Goal: Information Seeking & Learning: Learn about a topic

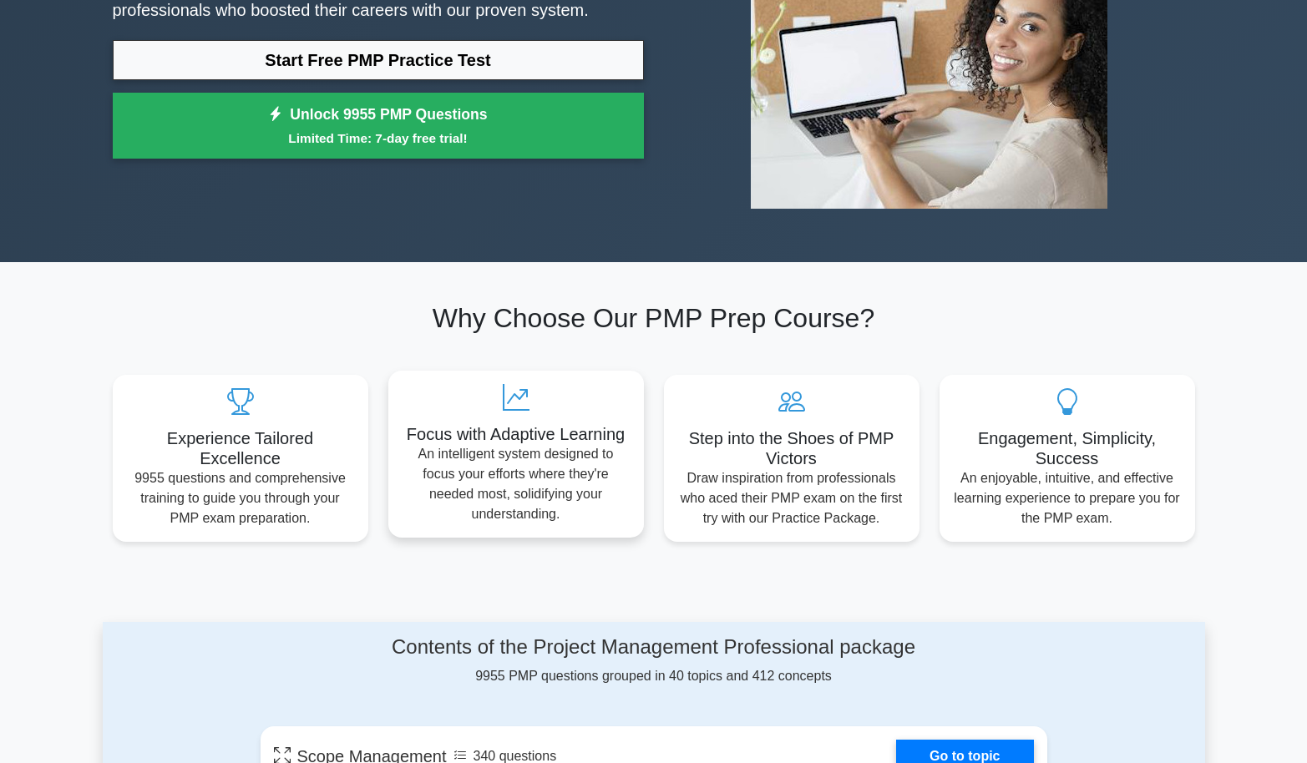
scroll to position [668, 0]
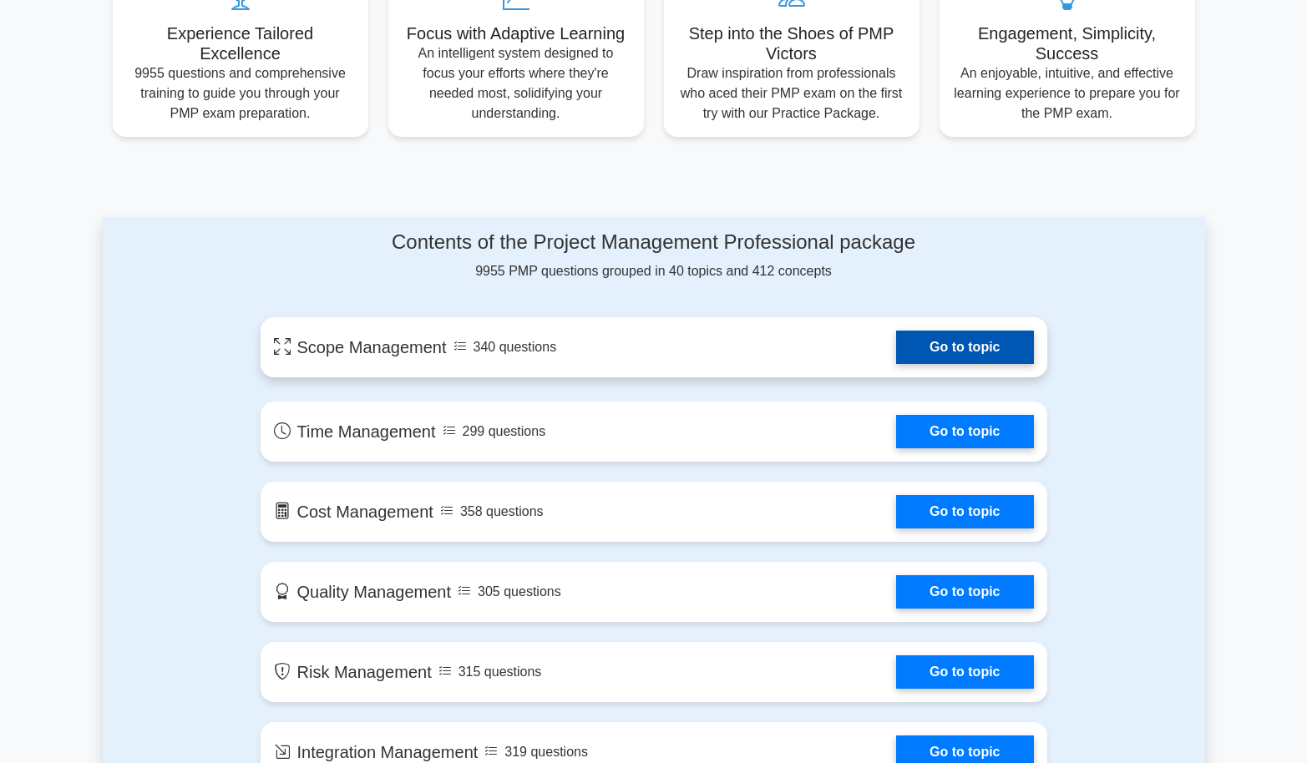
click at [960, 334] on link "Go to topic" at bounding box center [964, 347] width 137 height 33
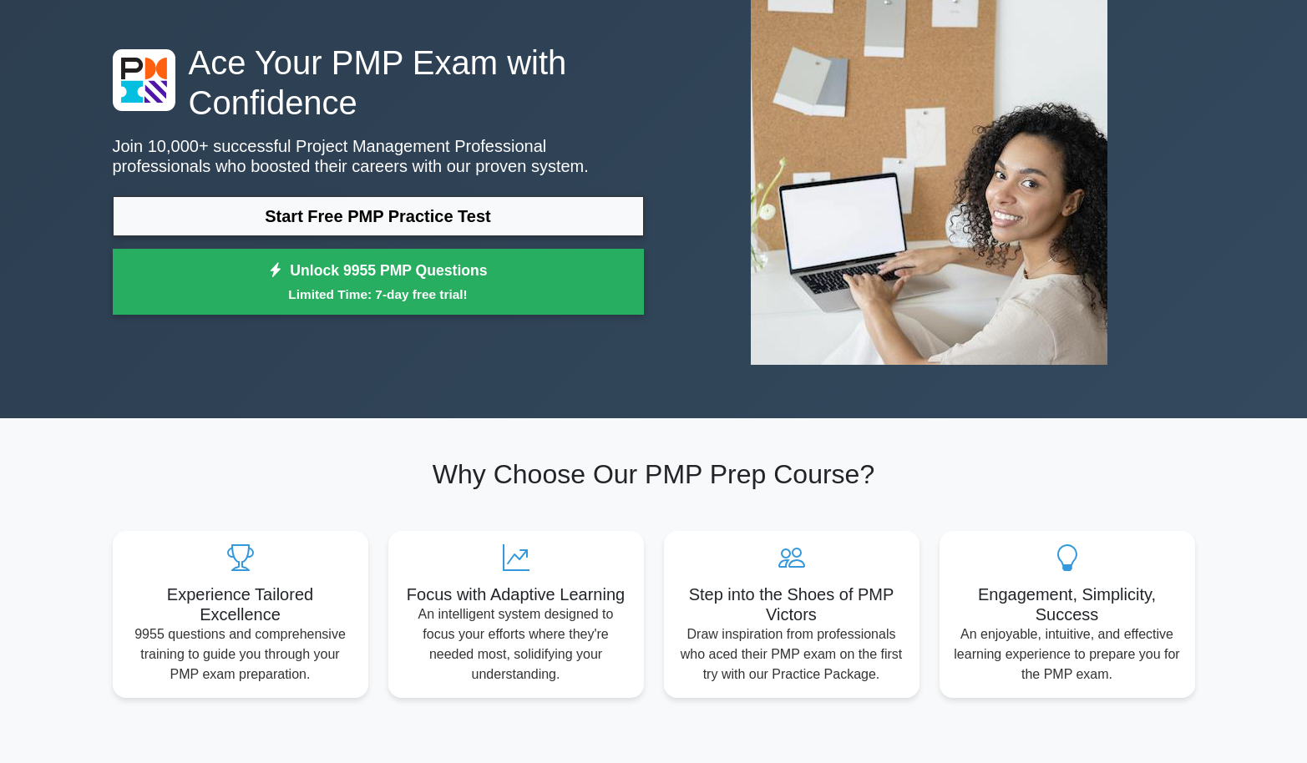
scroll to position [83, 0]
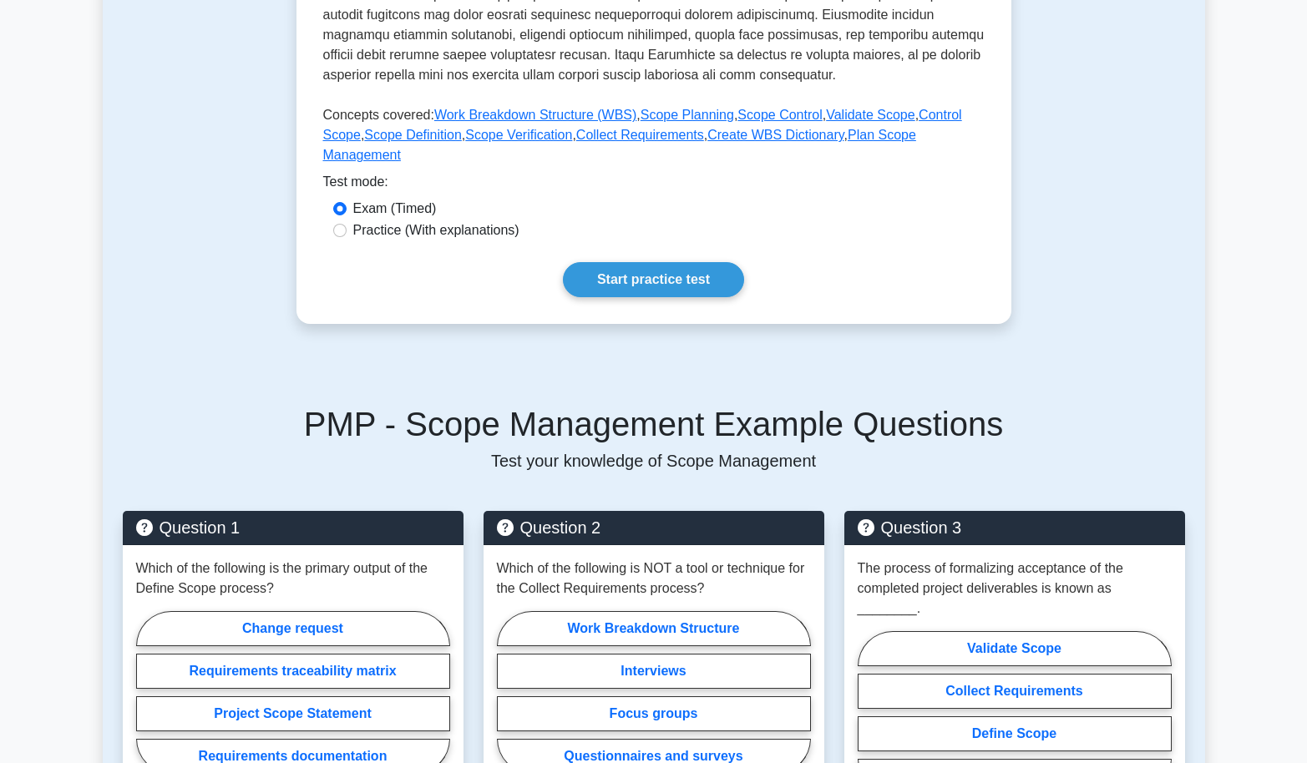
scroll to position [668, 0]
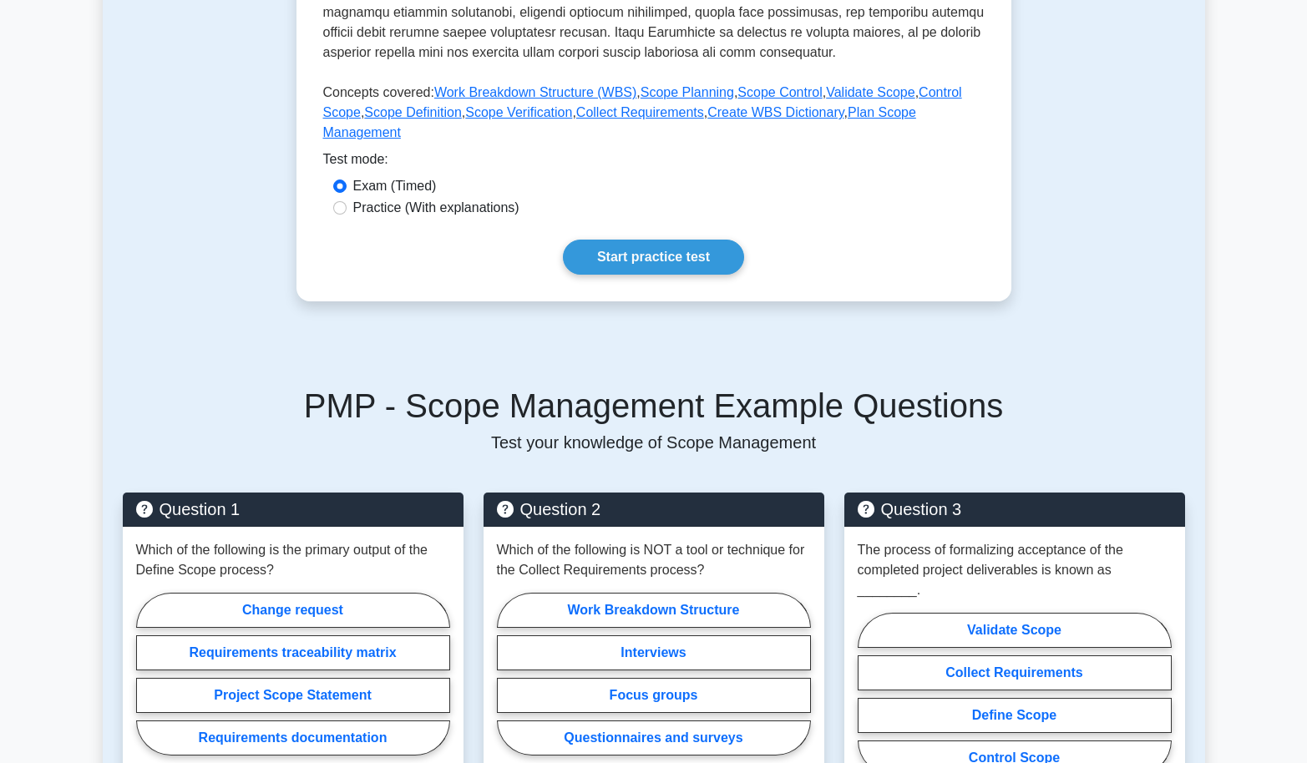
click at [409, 198] on label "Practice (With explanations)" at bounding box center [436, 208] width 166 height 20
click at [347, 201] on input "Practice (With explanations)" at bounding box center [339, 207] width 13 height 13
radio input "true"
click at [653, 245] on link "Start practice test" at bounding box center [653, 257] width 181 height 35
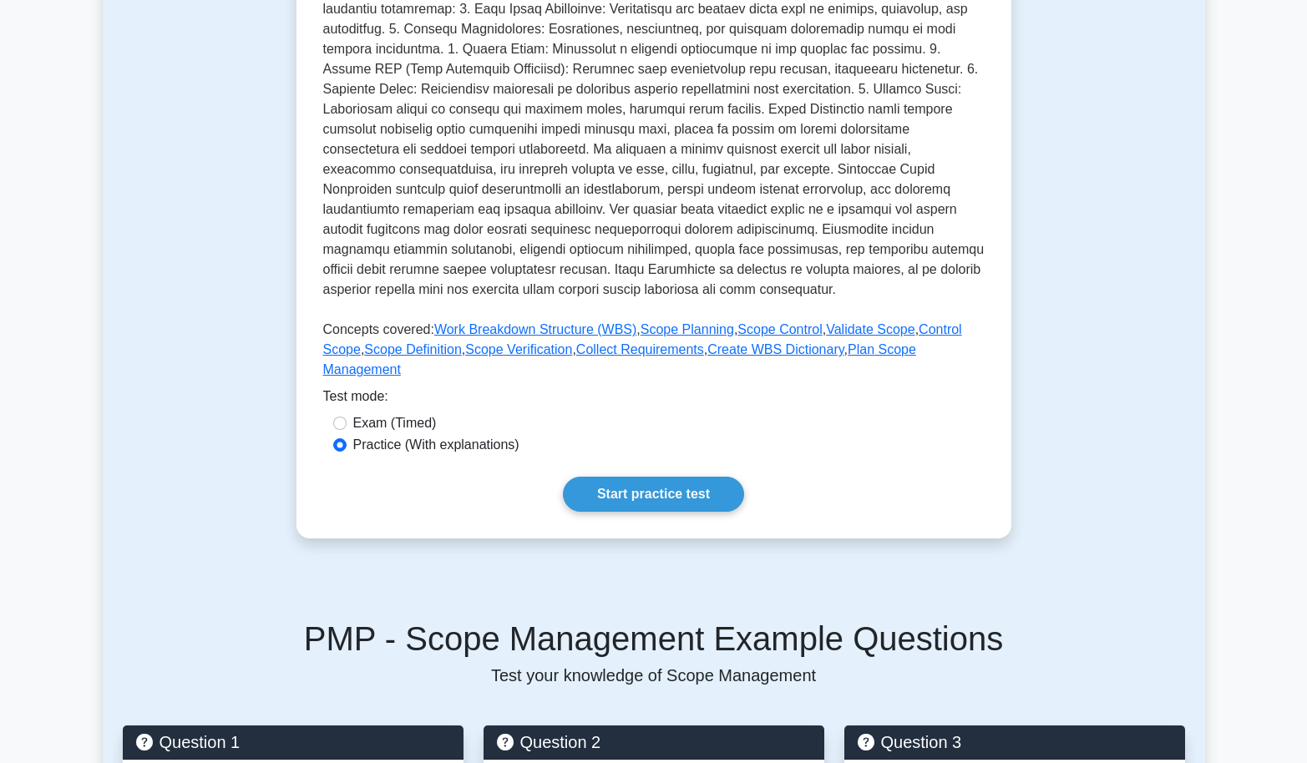
scroll to position [501, 0]
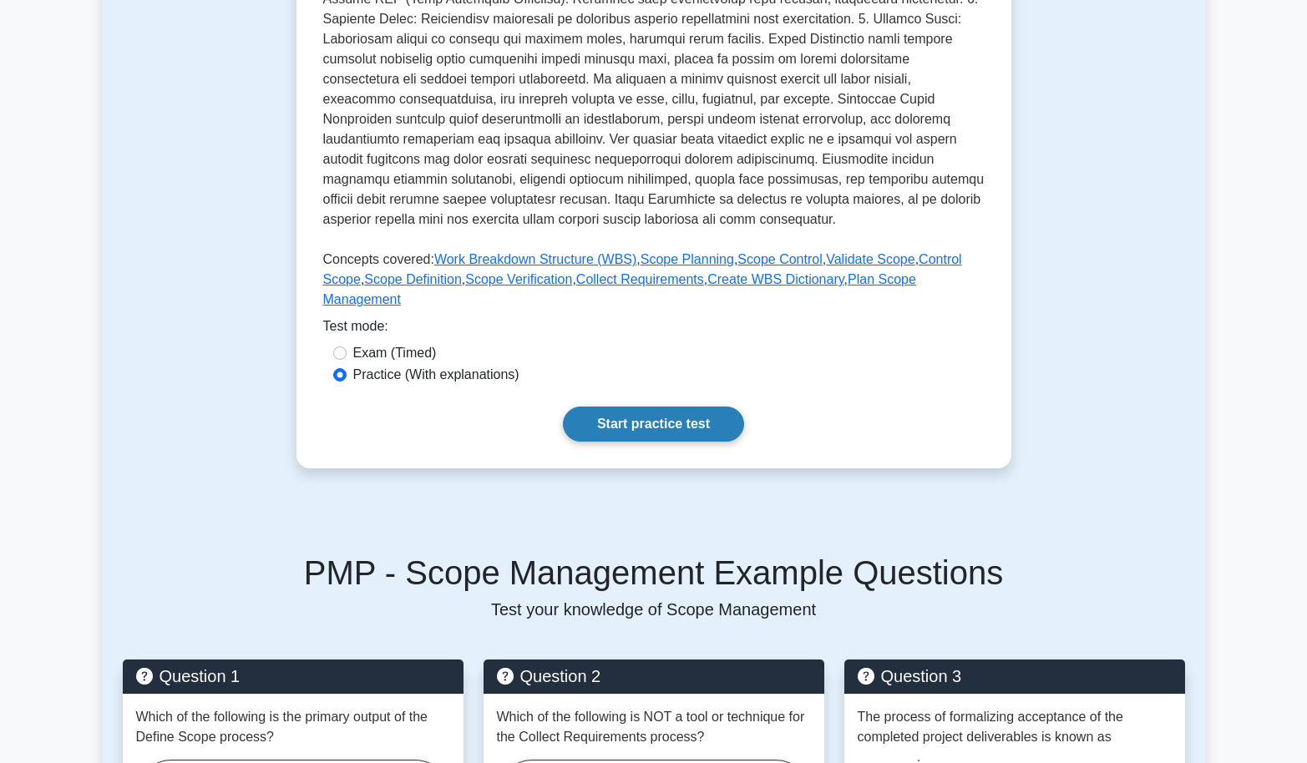
click at [637, 407] on link "Start practice test" at bounding box center [653, 424] width 181 height 35
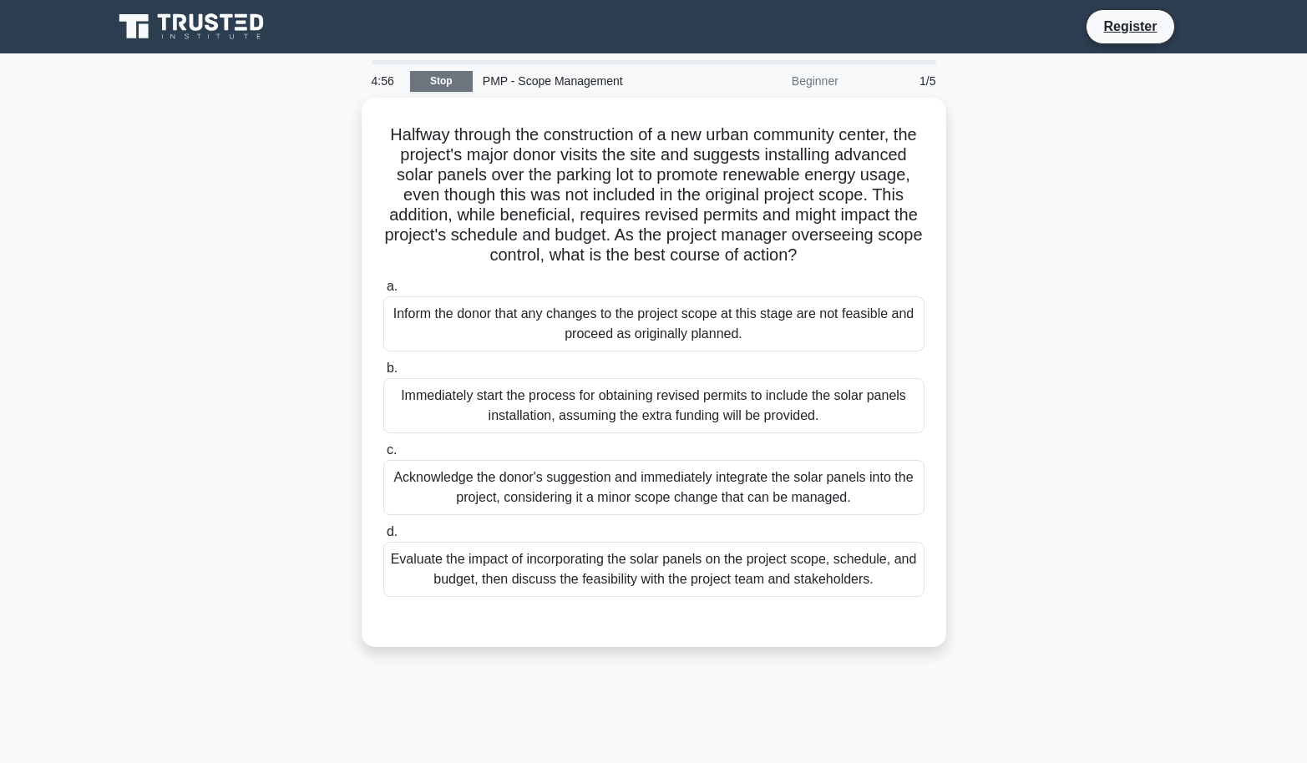
click at [455, 83] on link "Stop" at bounding box center [441, 81] width 63 height 21
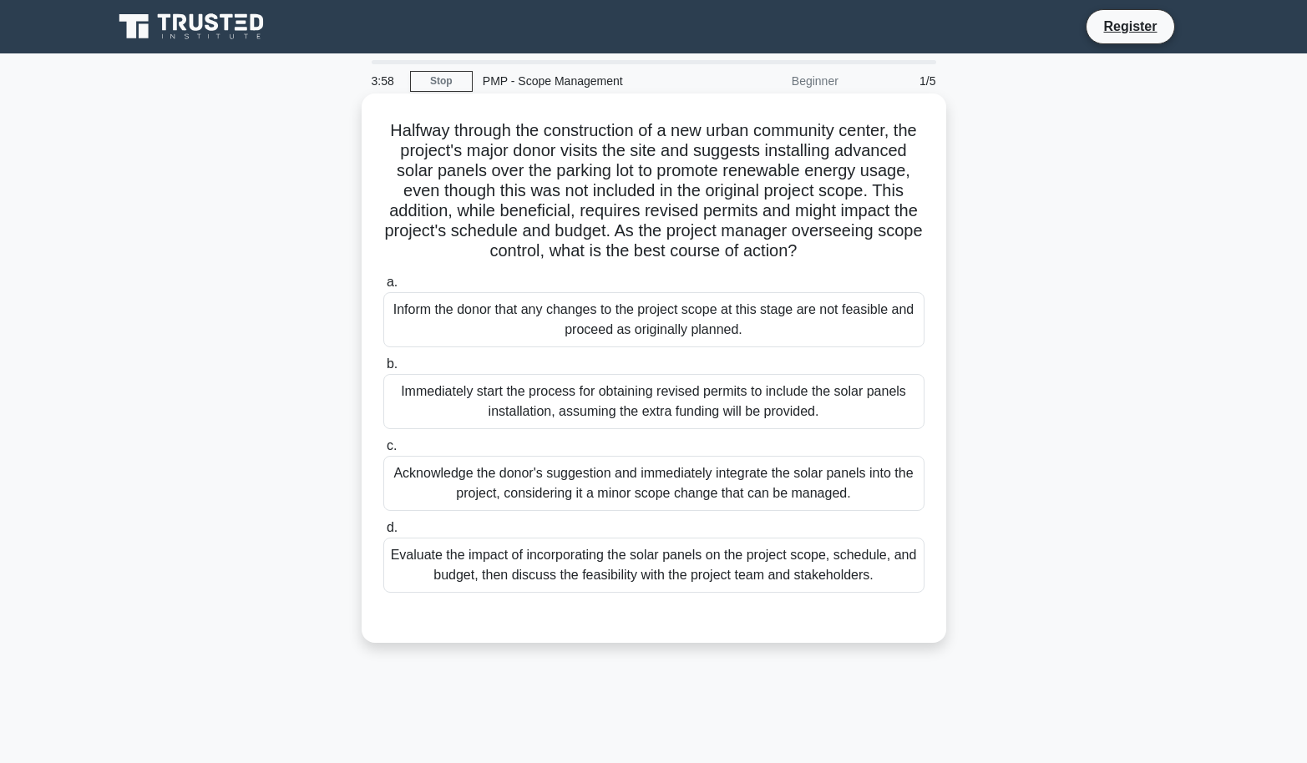
click at [543, 593] on div "Evaluate the impact of incorporating the solar panels on the project scope, sch…" at bounding box center [653, 565] width 541 height 55
click at [383, 534] on input "d. Evaluate the impact of incorporating the solar panels on the project scope, …" at bounding box center [383, 528] width 0 height 11
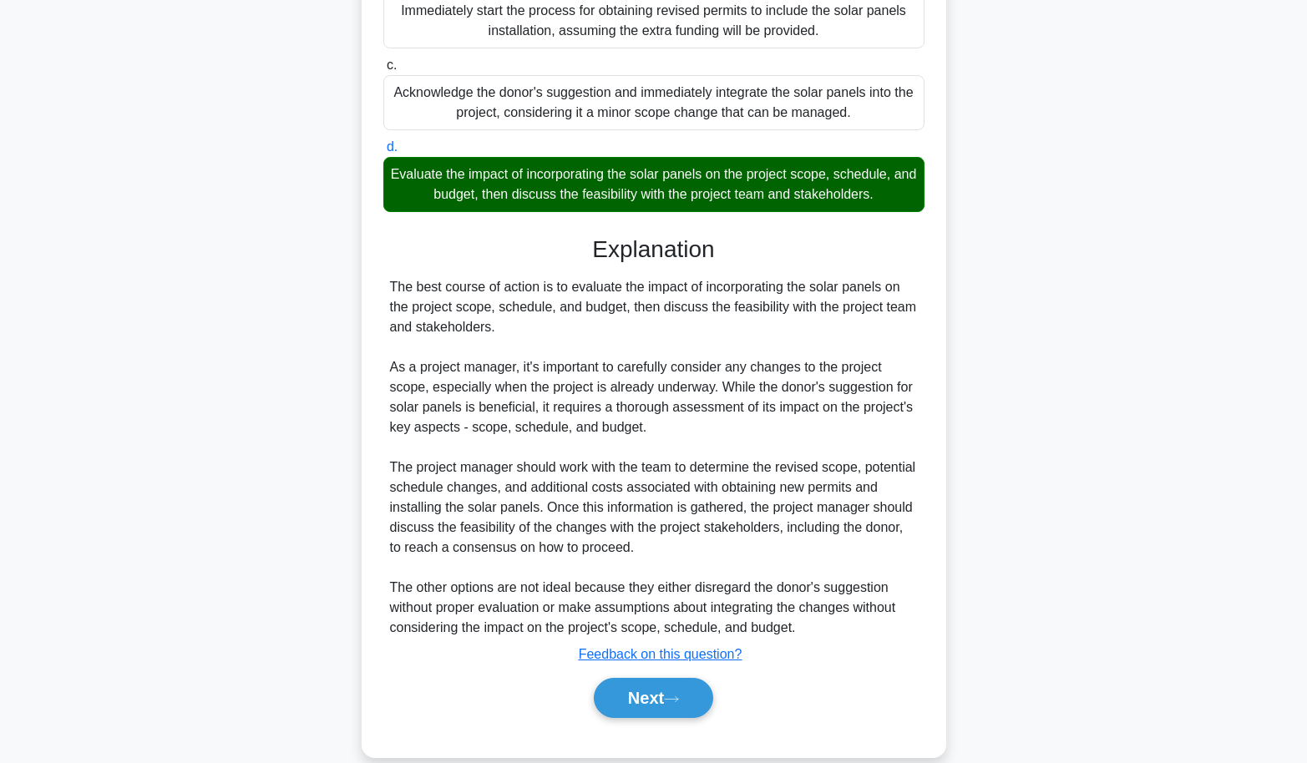
scroll to position [428, 0]
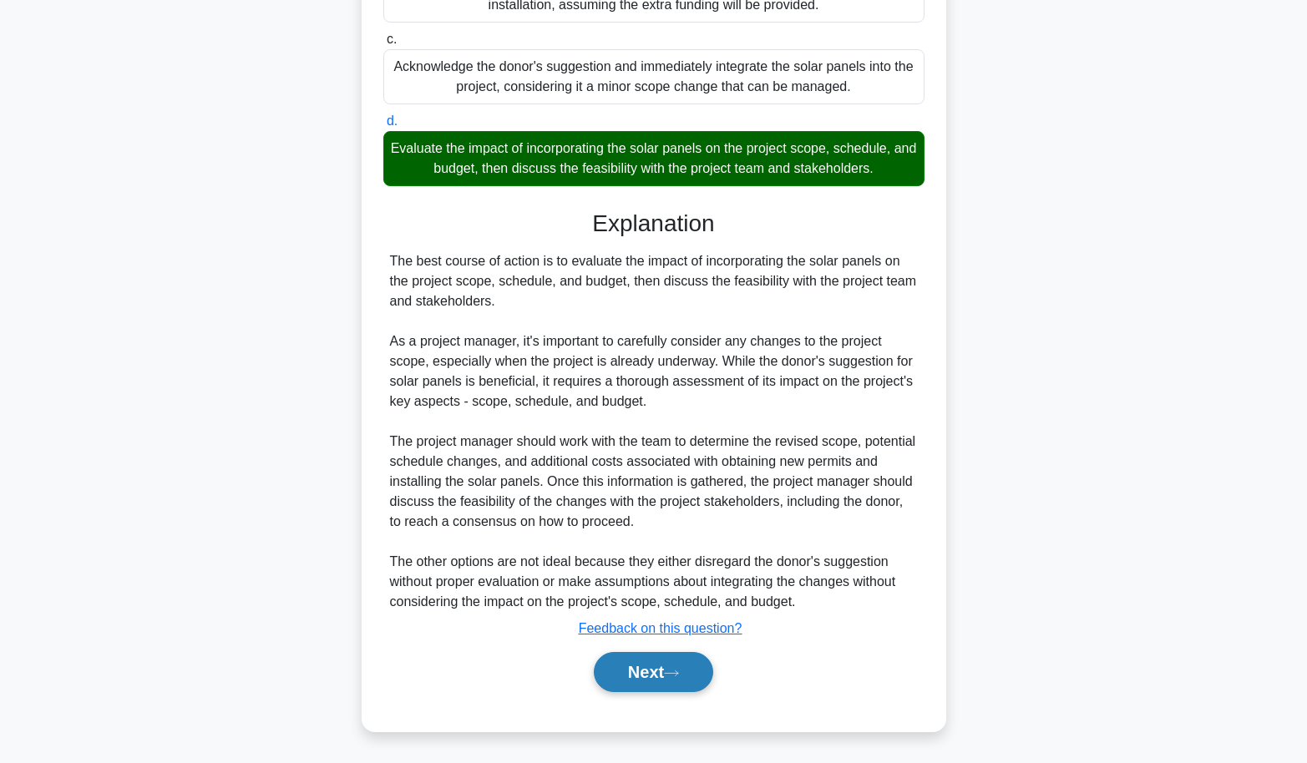
click at [615, 670] on button "Next" at bounding box center [653, 672] width 119 height 40
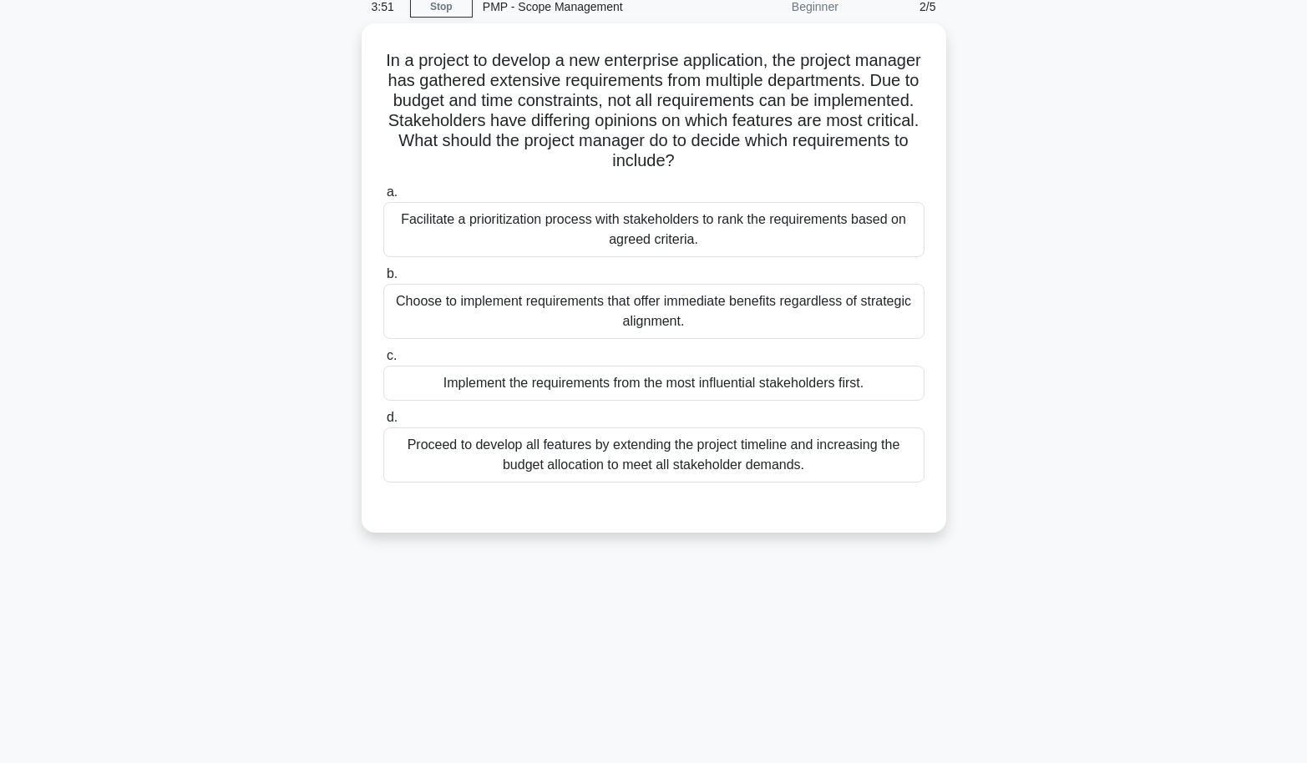
scroll to position [0, 0]
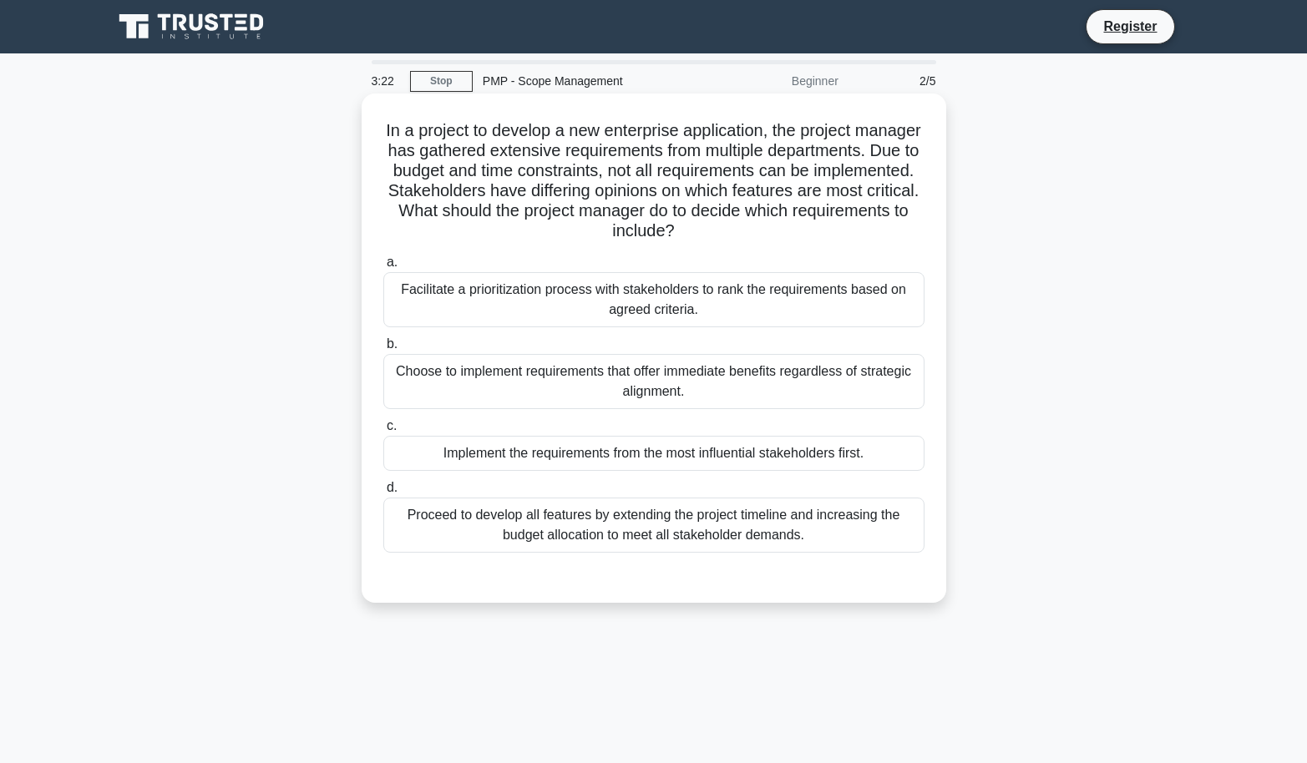
click at [472, 281] on div "Facilitate a prioritization process with stakeholders to rank the requirements …" at bounding box center [653, 299] width 541 height 55
click at [383, 268] on input "a. Facilitate a prioritization process with stakeholders to rank the requiremen…" at bounding box center [383, 262] width 0 height 11
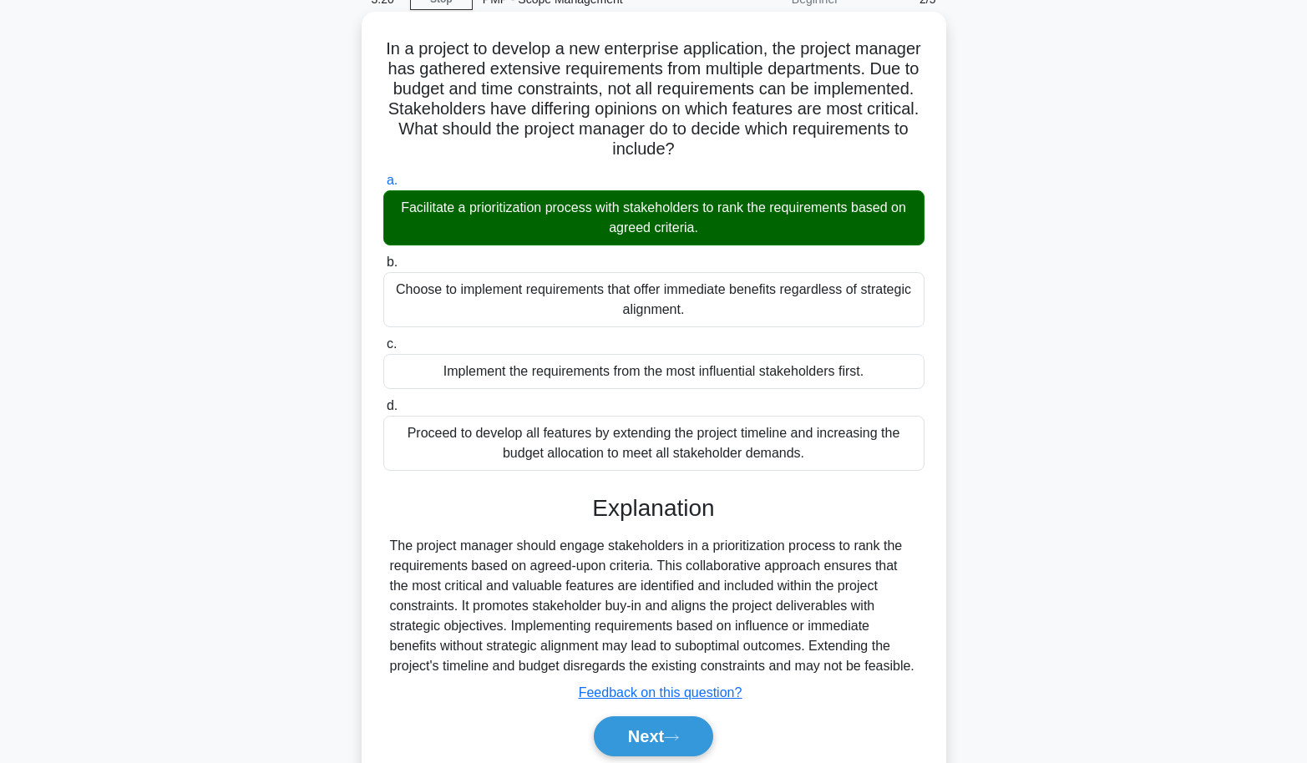
scroll to position [147, 0]
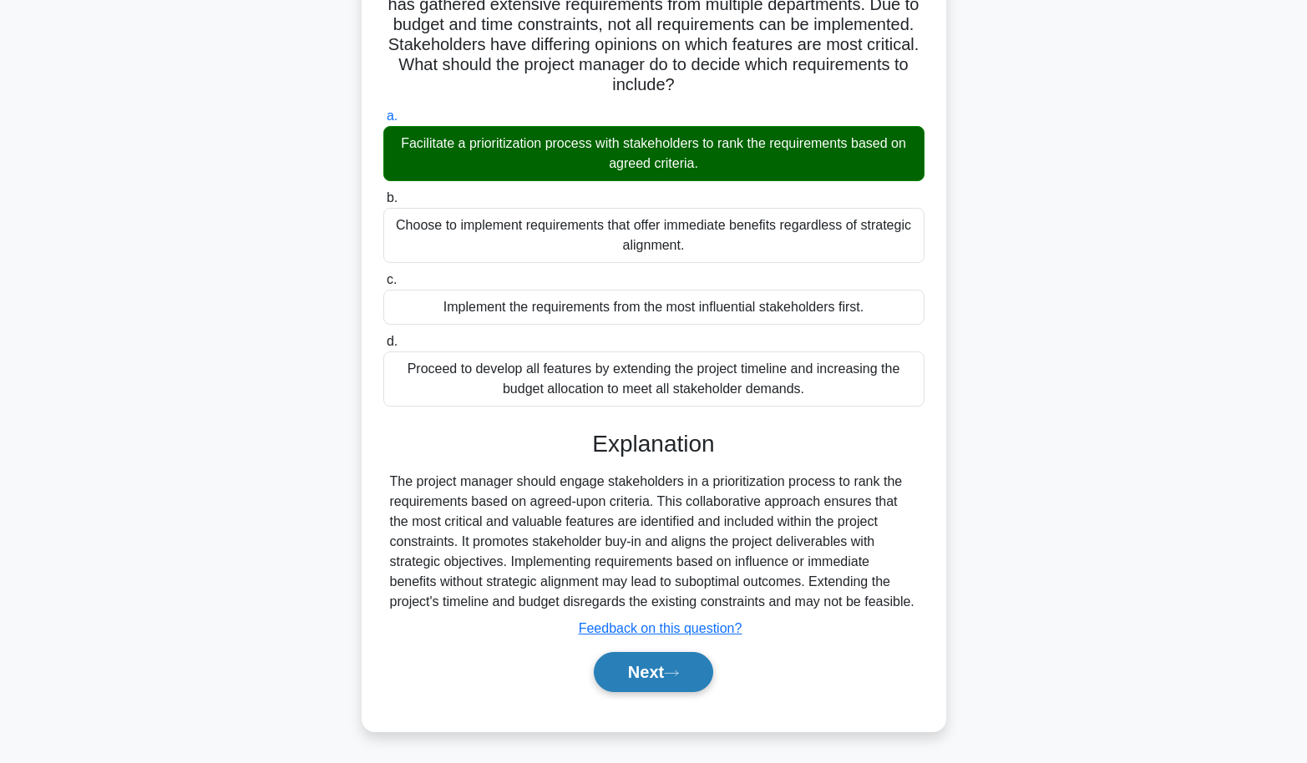
click at [665, 670] on button "Next" at bounding box center [653, 672] width 119 height 40
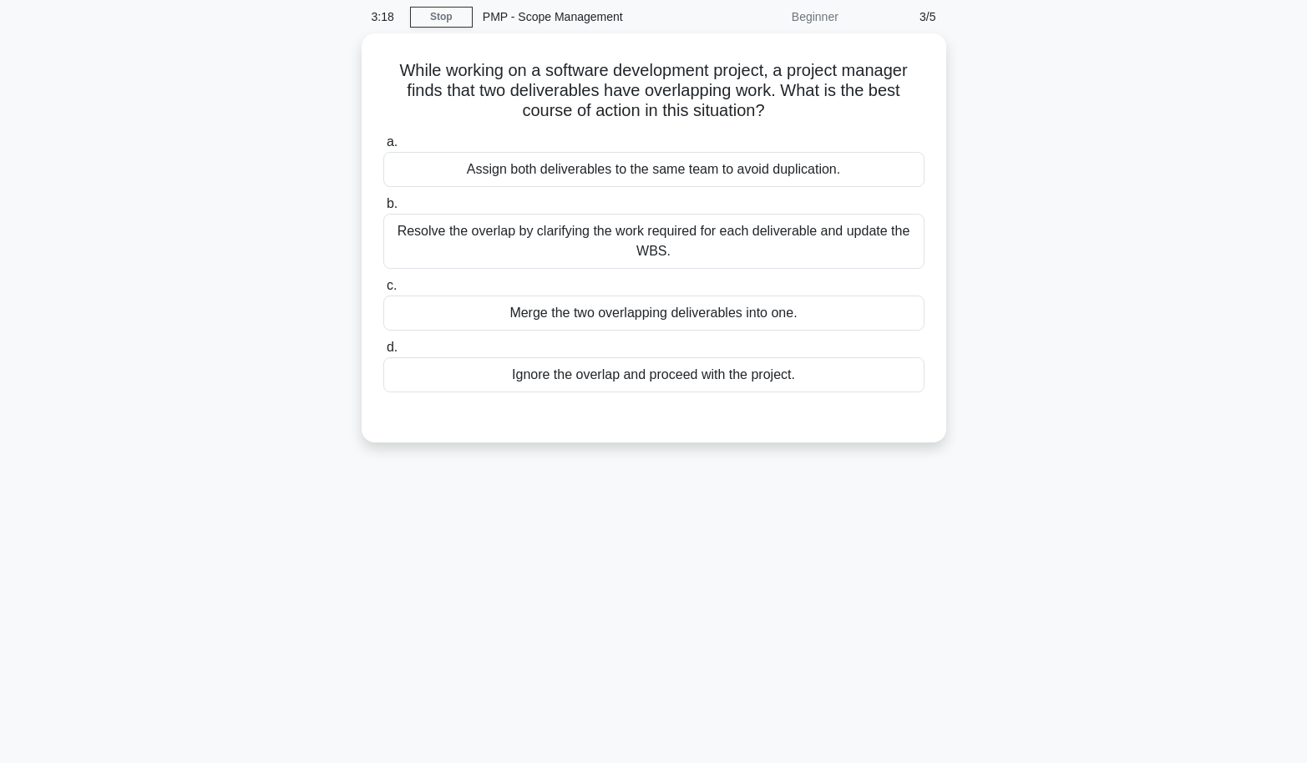
scroll to position [0, 0]
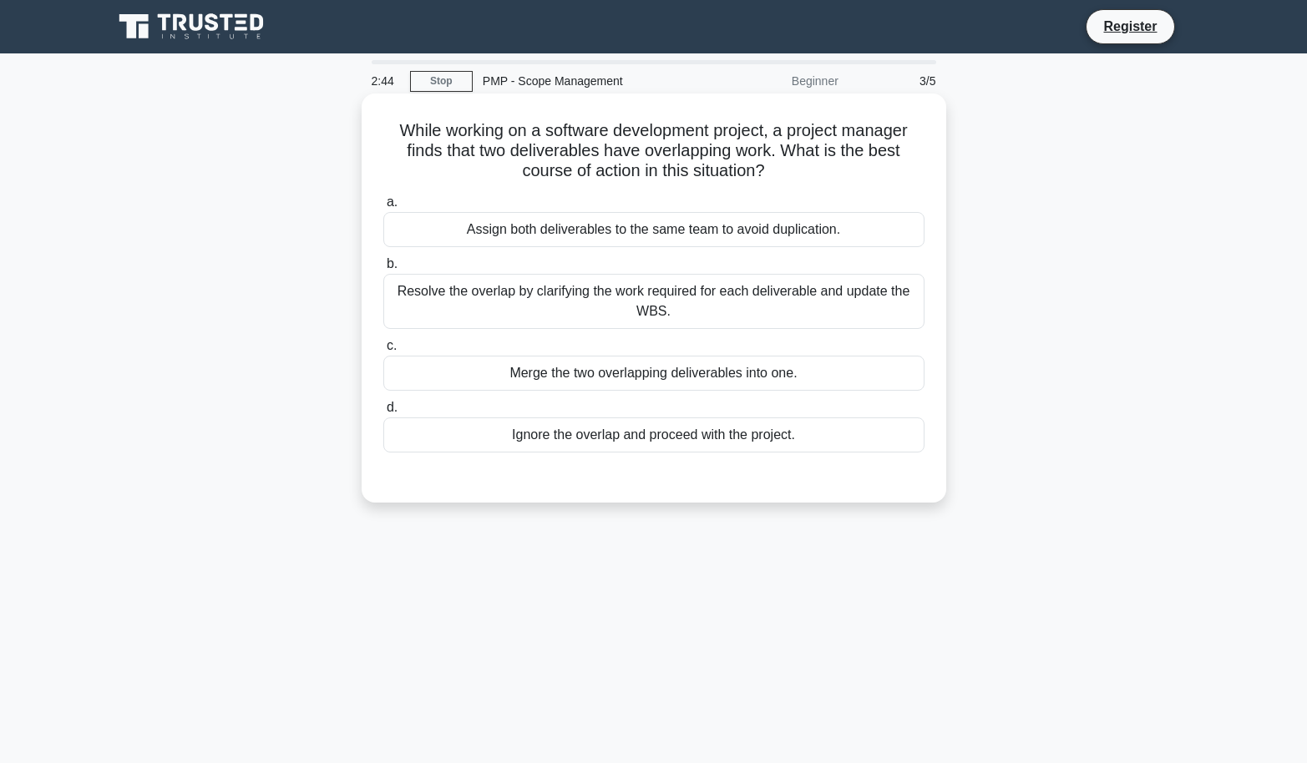
click at [518, 293] on div "Resolve the overlap by clarifying the work required for each deliverable and up…" at bounding box center [653, 301] width 541 height 55
click at [383, 270] on input "b. Resolve the overlap by clarifying the work required for each deliverable and…" at bounding box center [383, 264] width 0 height 11
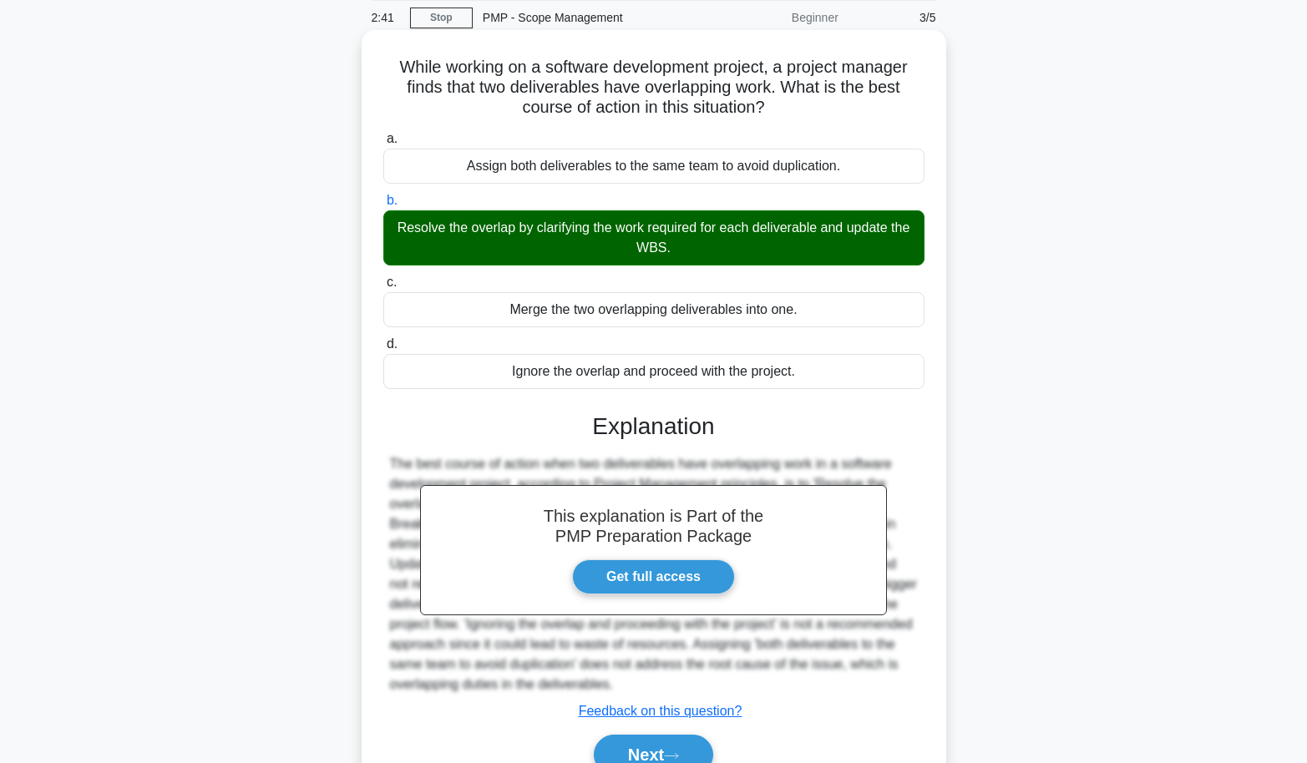
scroll to position [147, 0]
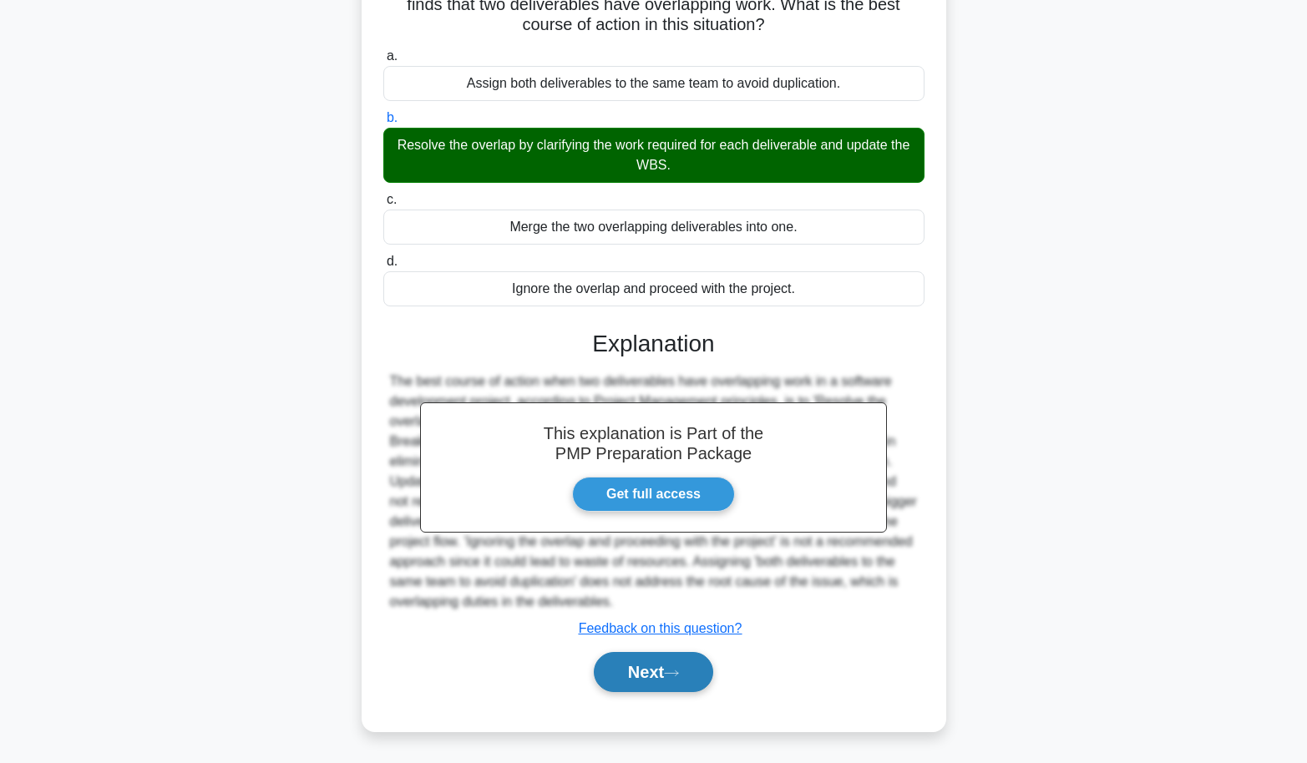
click at [669, 668] on button "Next" at bounding box center [653, 672] width 119 height 40
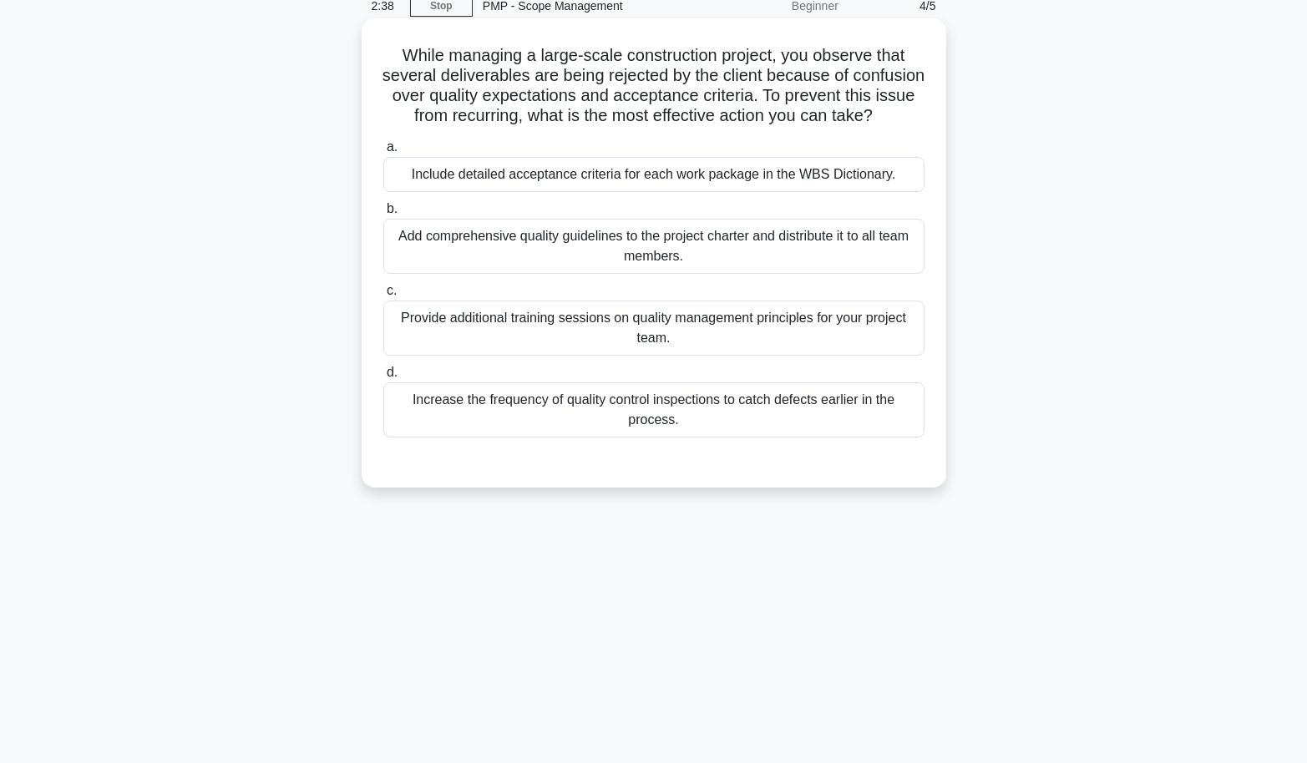
scroll to position [0, 0]
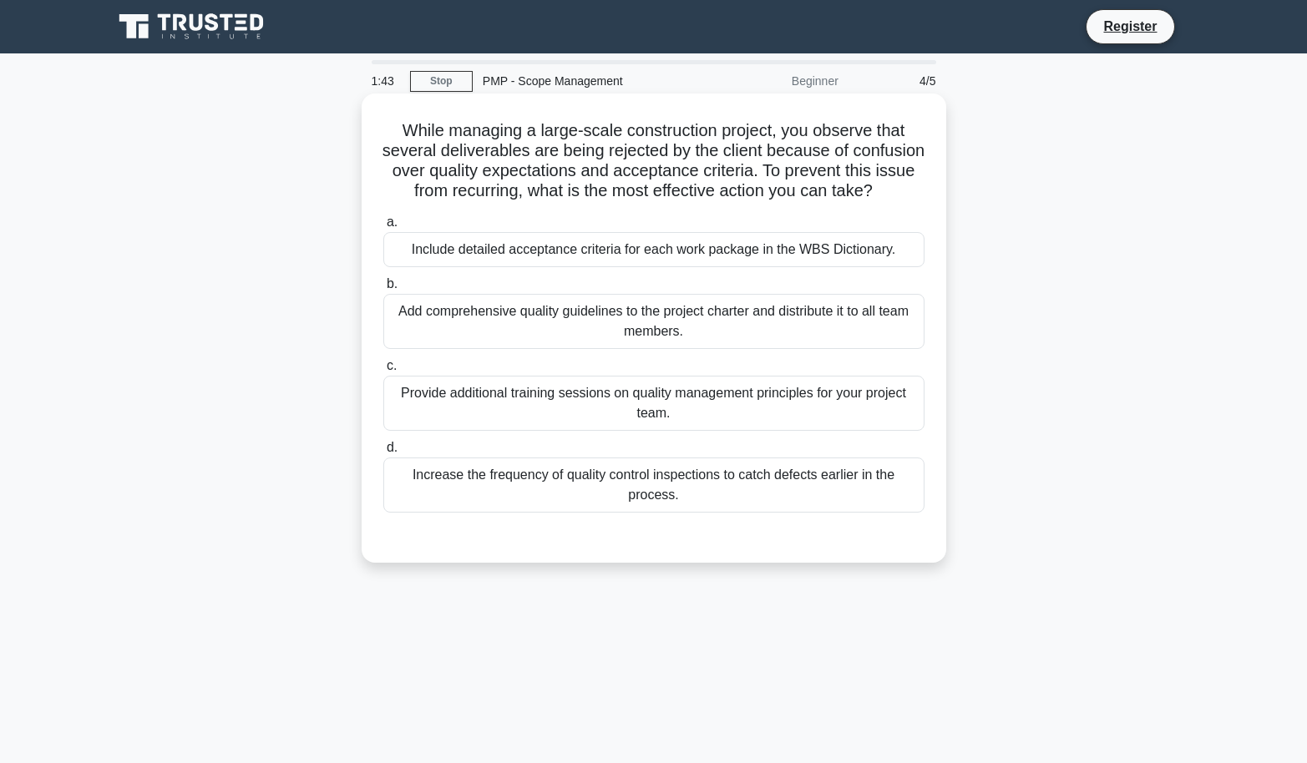
click at [620, 267] on div "Include detailed acceptance criteria for each work package in the WBS Dictionar…" at bounding box center [653, 249] width 541 height 35
click at [383, 228] on input "a. Include detailed acceptance criteria for each work package in the WBS Dictio…" at bounding box center [383, 222] width 0 height 11
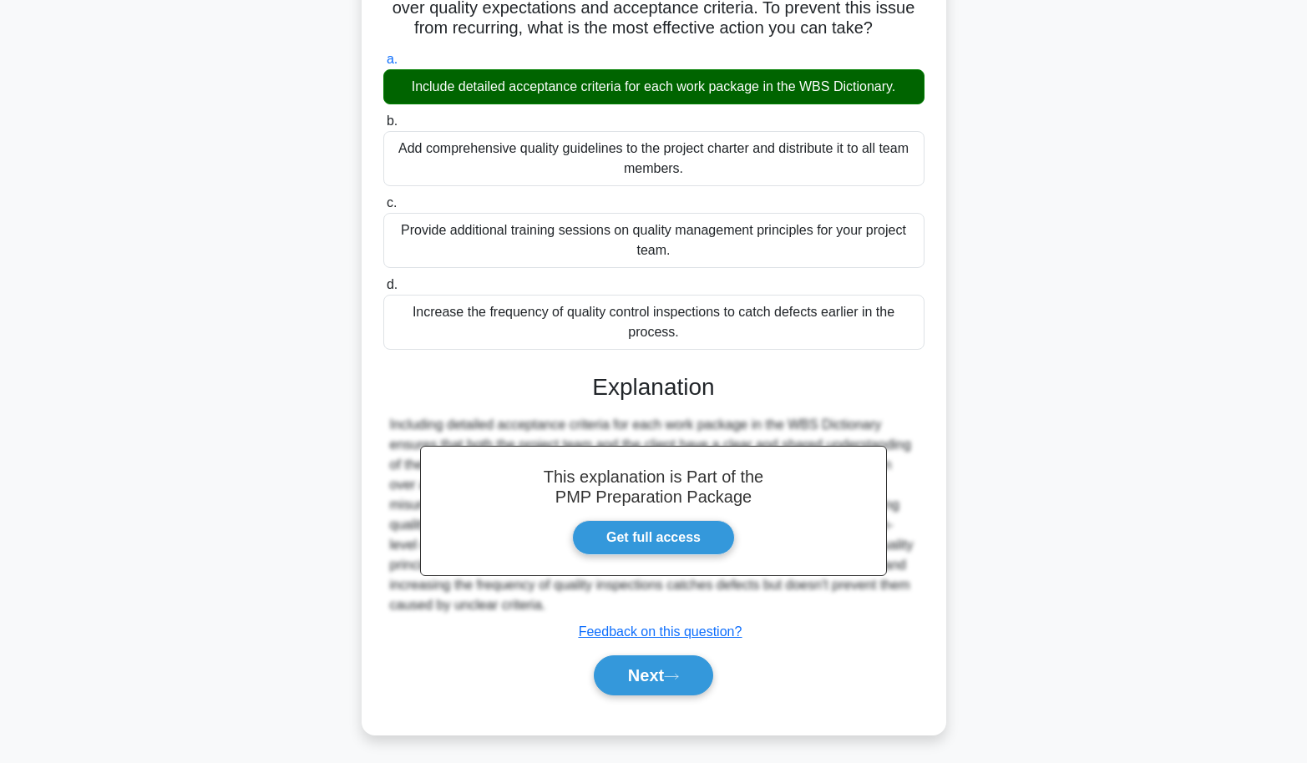
scroll to position [187, 0]
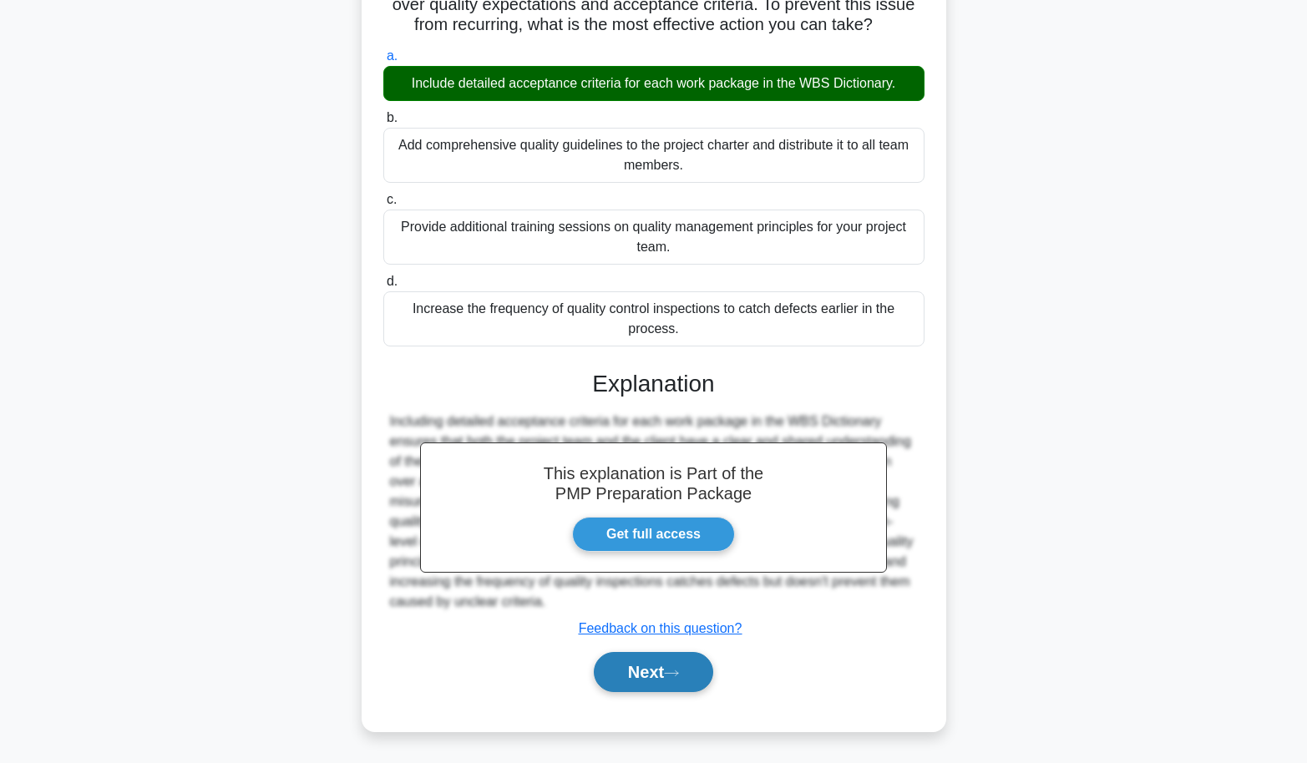
click at [704, 683] on button "Next" at bounding box center [653, 672] width 119 height 40
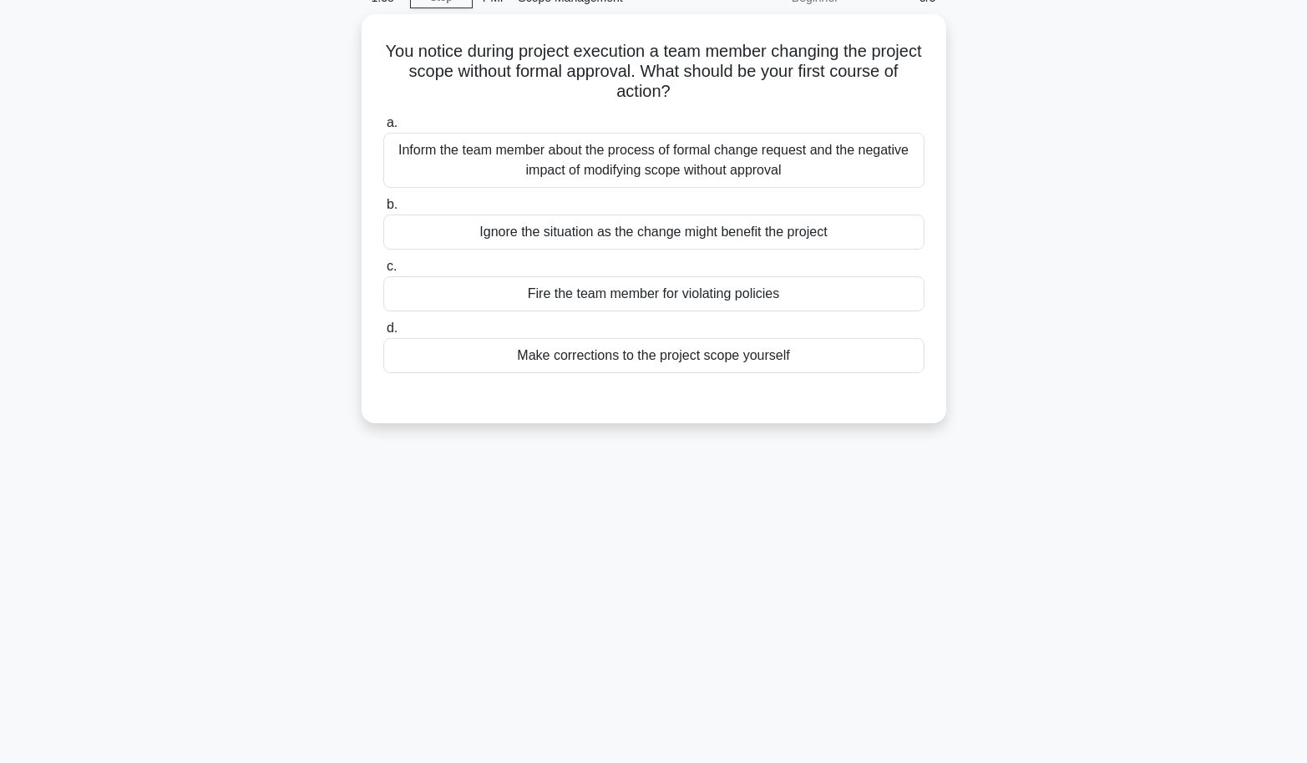
scroll to position [0, 0]
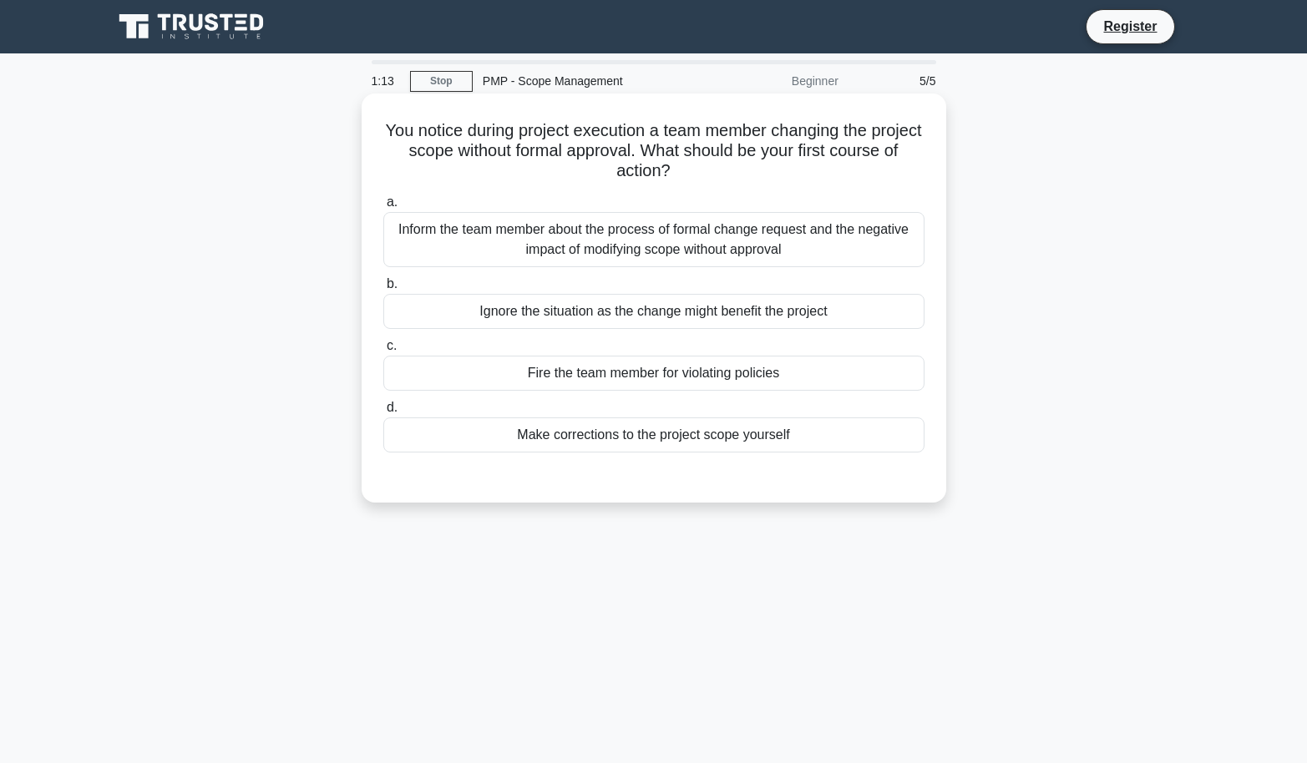
click at [677, 245] on div "Inform the team member about the process of formal change request and the negat…" at bounding box center [653, 239] width 541 height 55
click at [383, 208] on input "a. Inform the team member about the process of formal change request and the ne…" at bounding box center [383, 202] width 0 height 11
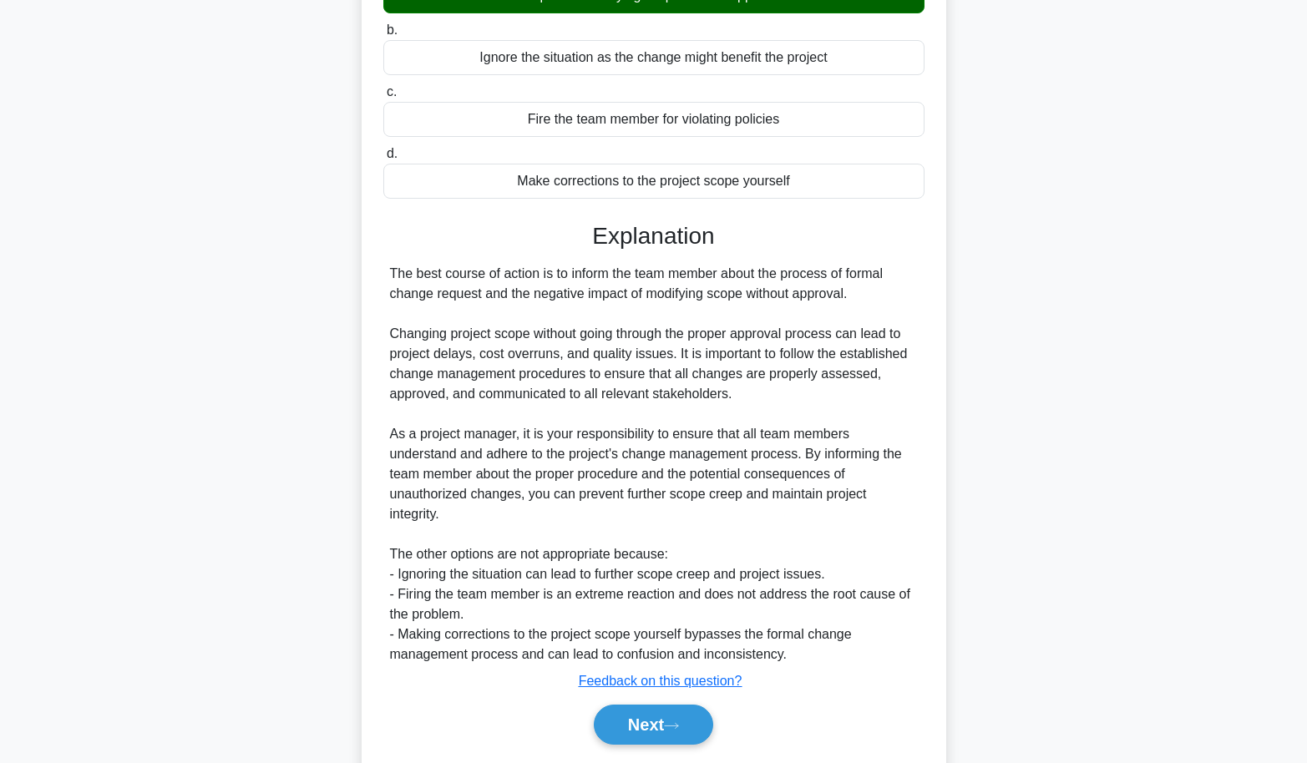
scroll to position [307, 0]
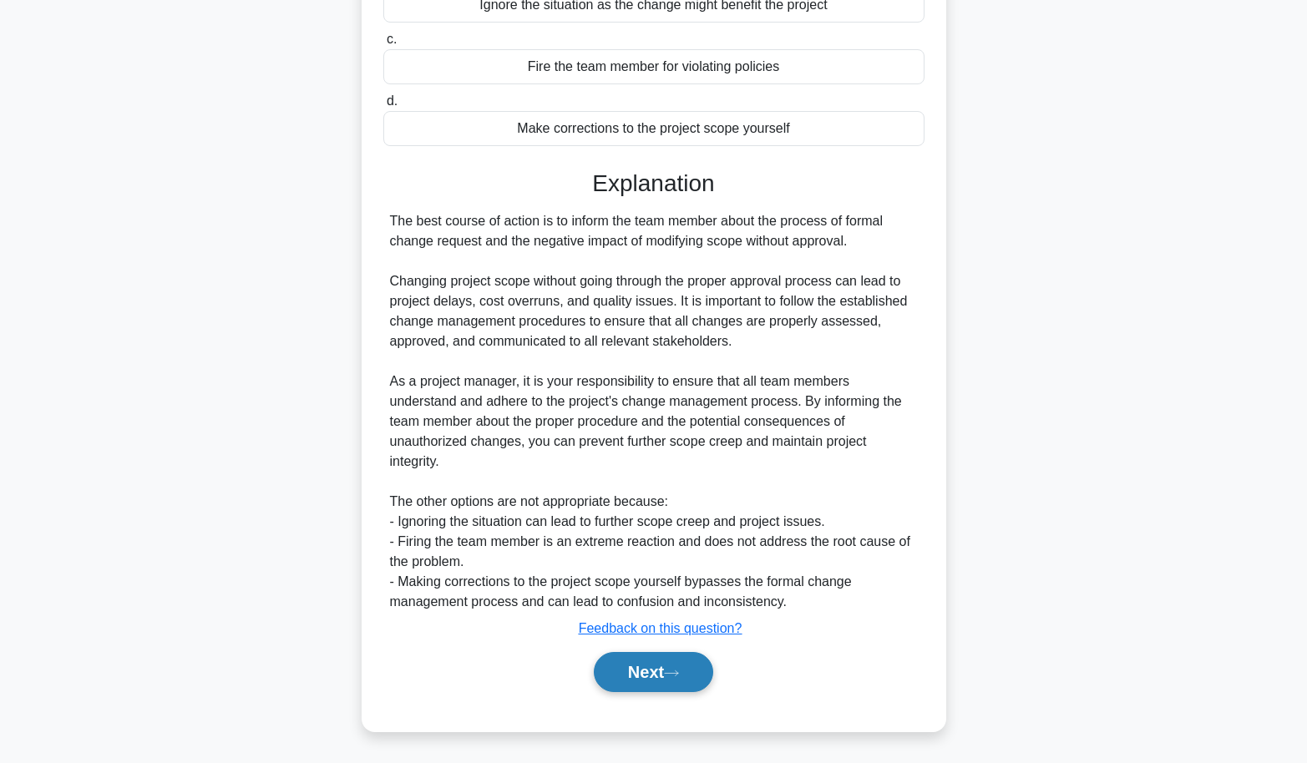
click at [667, 665] on button "Next" at bounding box center [653, 672] width 119 height 40
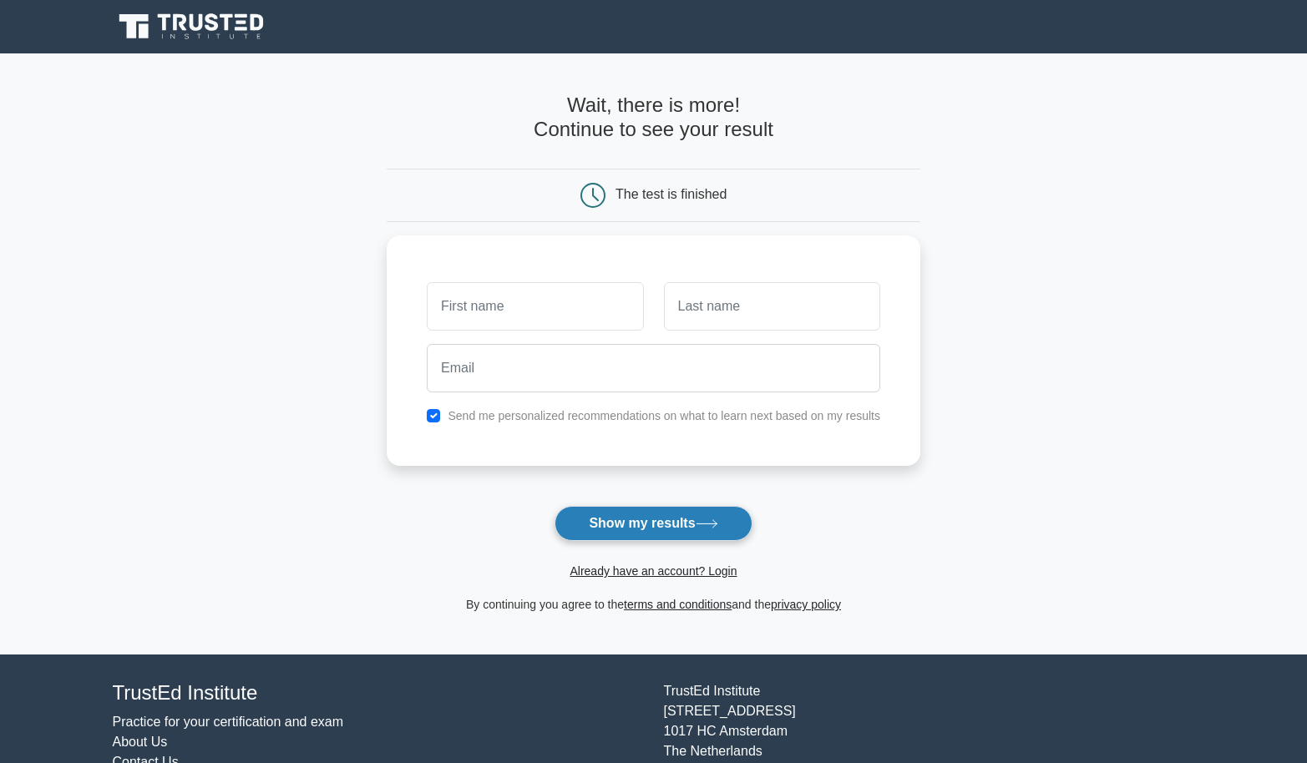
click at [666, 532] on button "Show my results" at bounding box center [652, 523] width 197 height 35
click at [652, 528] on button "Show my results" at bounding box center [652, 523] width 197 height 35
